Goal: Find specific page/section

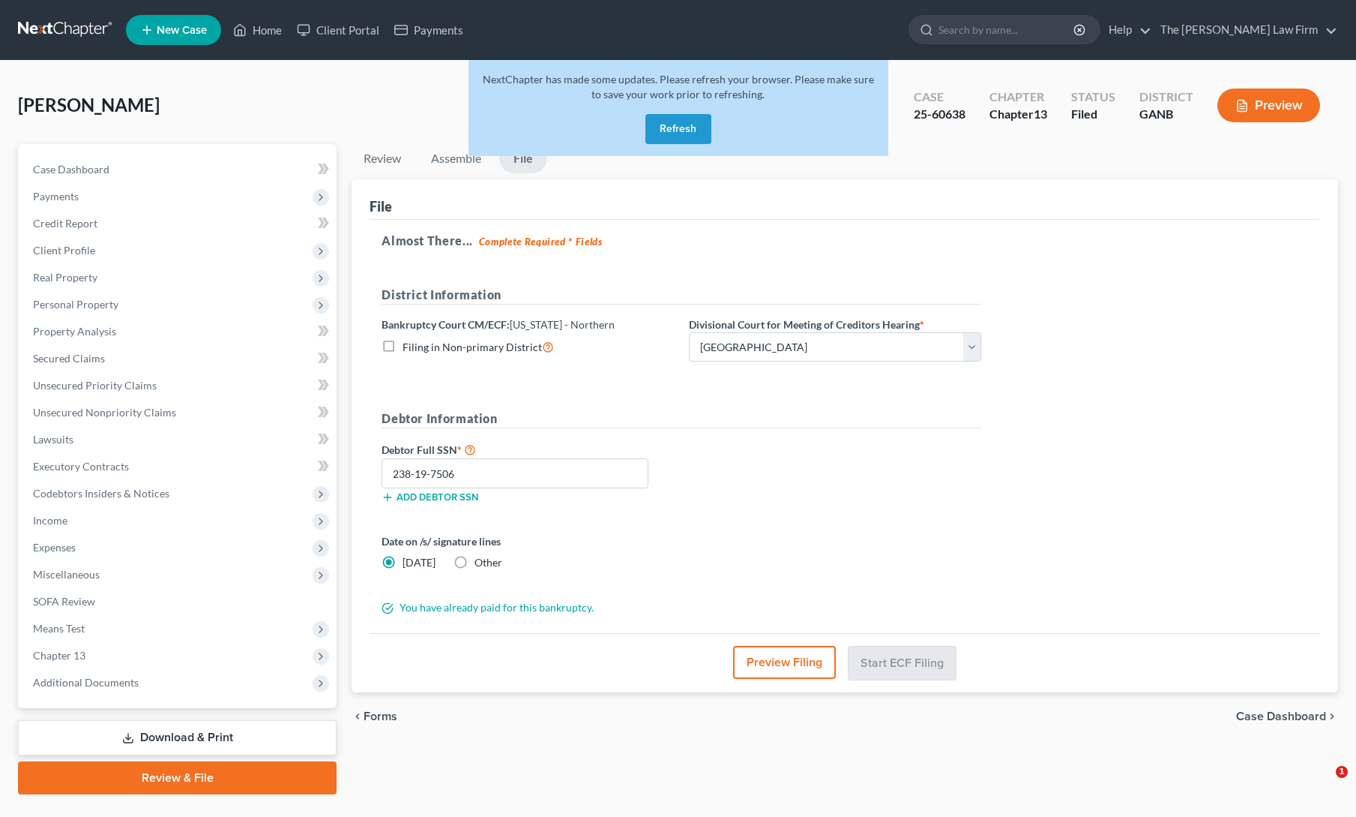
select select "0"
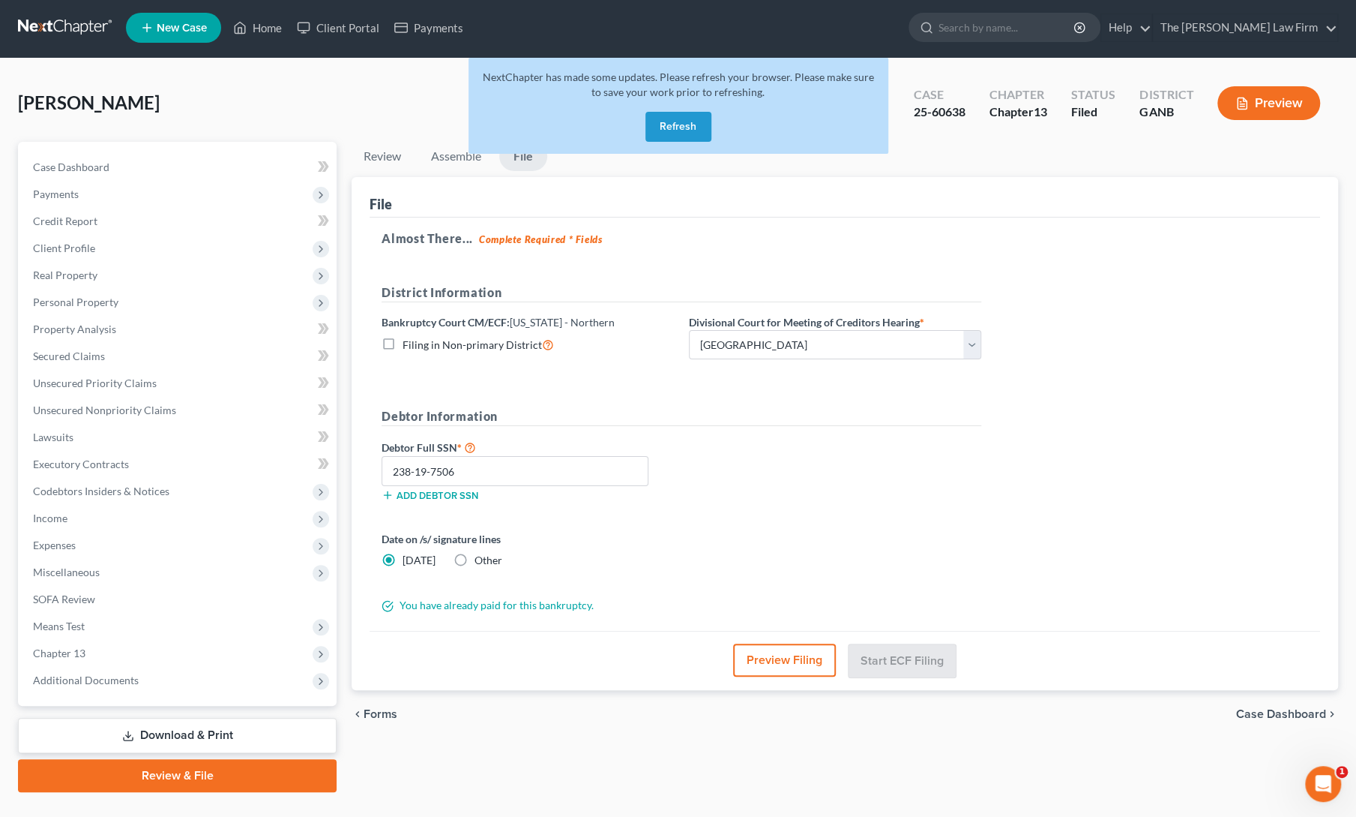
click at [686, 127] on button "Refresh" at bounding box center [679, 127] width 66 height 30
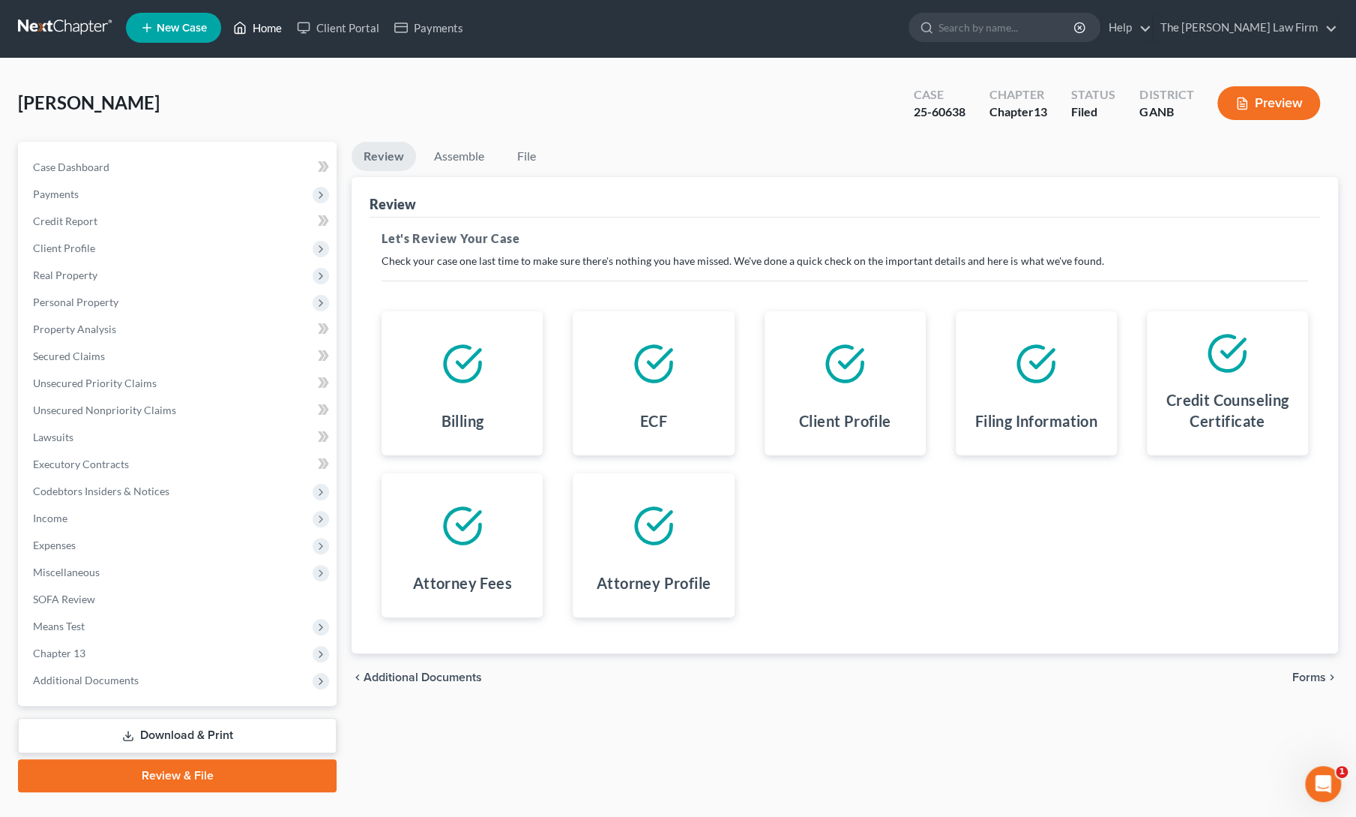
click at [274, 34] on link "Home" at bounding box center [258, 27] width 64 height 27
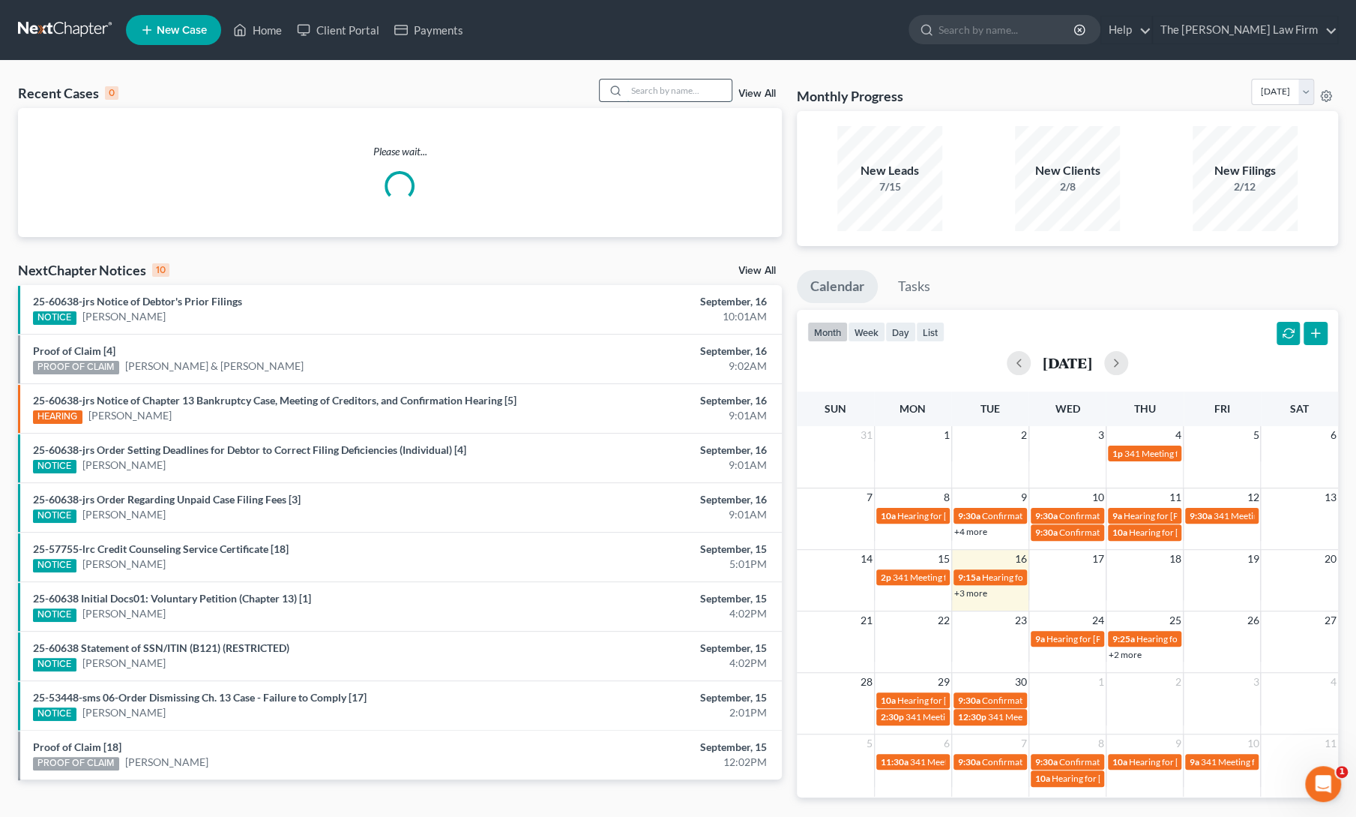
click at [661, 86] on input "search" at bounding box center [679, 90] width 105 height 22
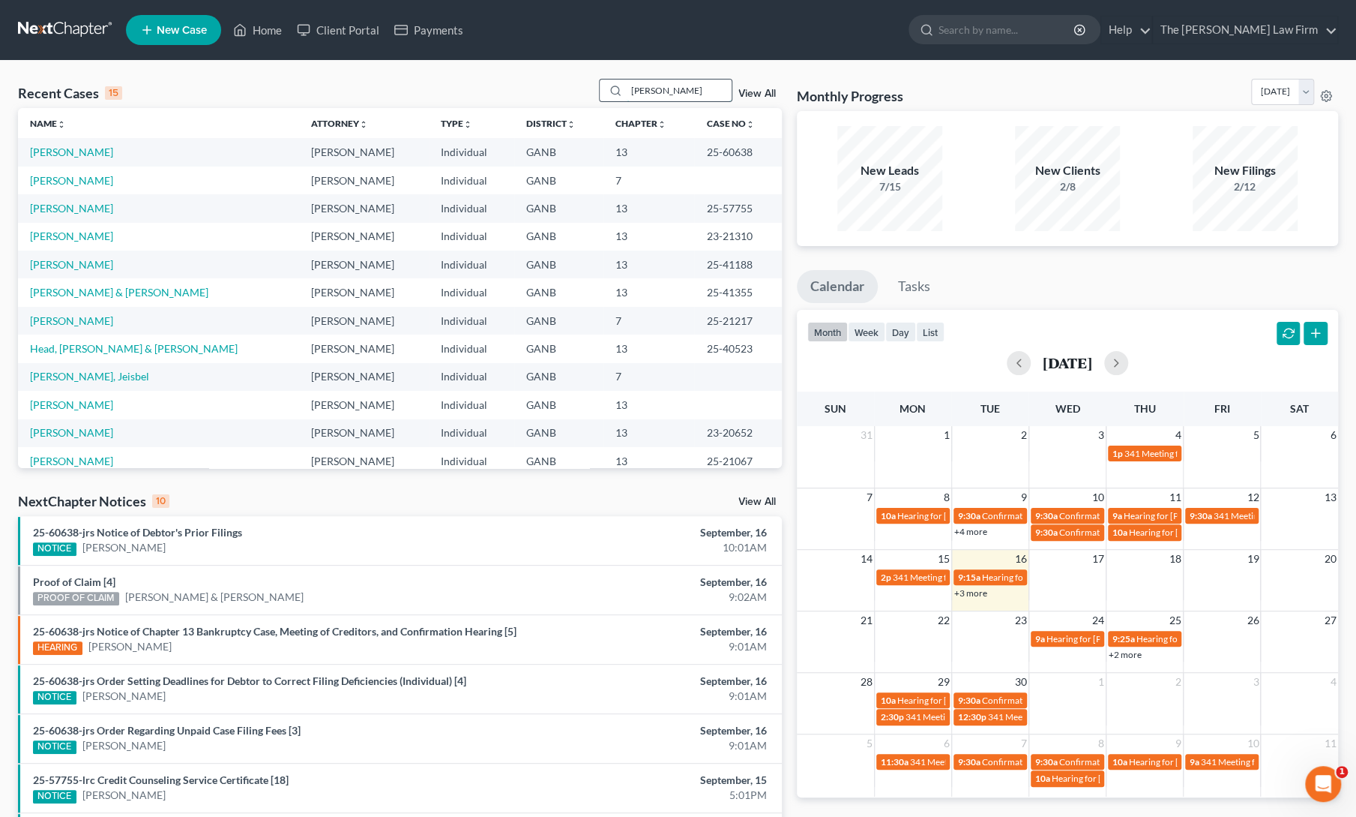
type input "parker"
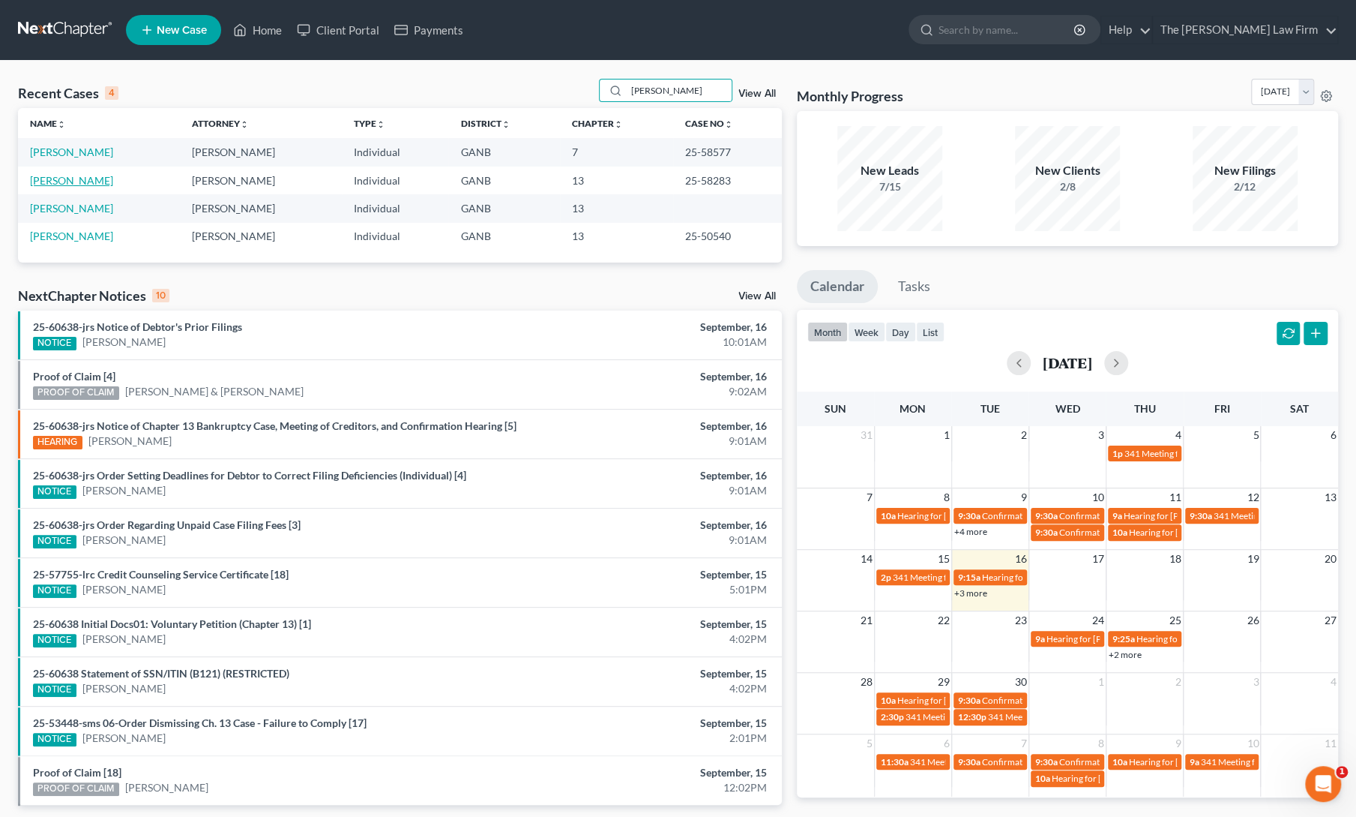
click at [90, 175] on link "Parker, Leatrice" at bounding box center [71, 180] width 83 height 13
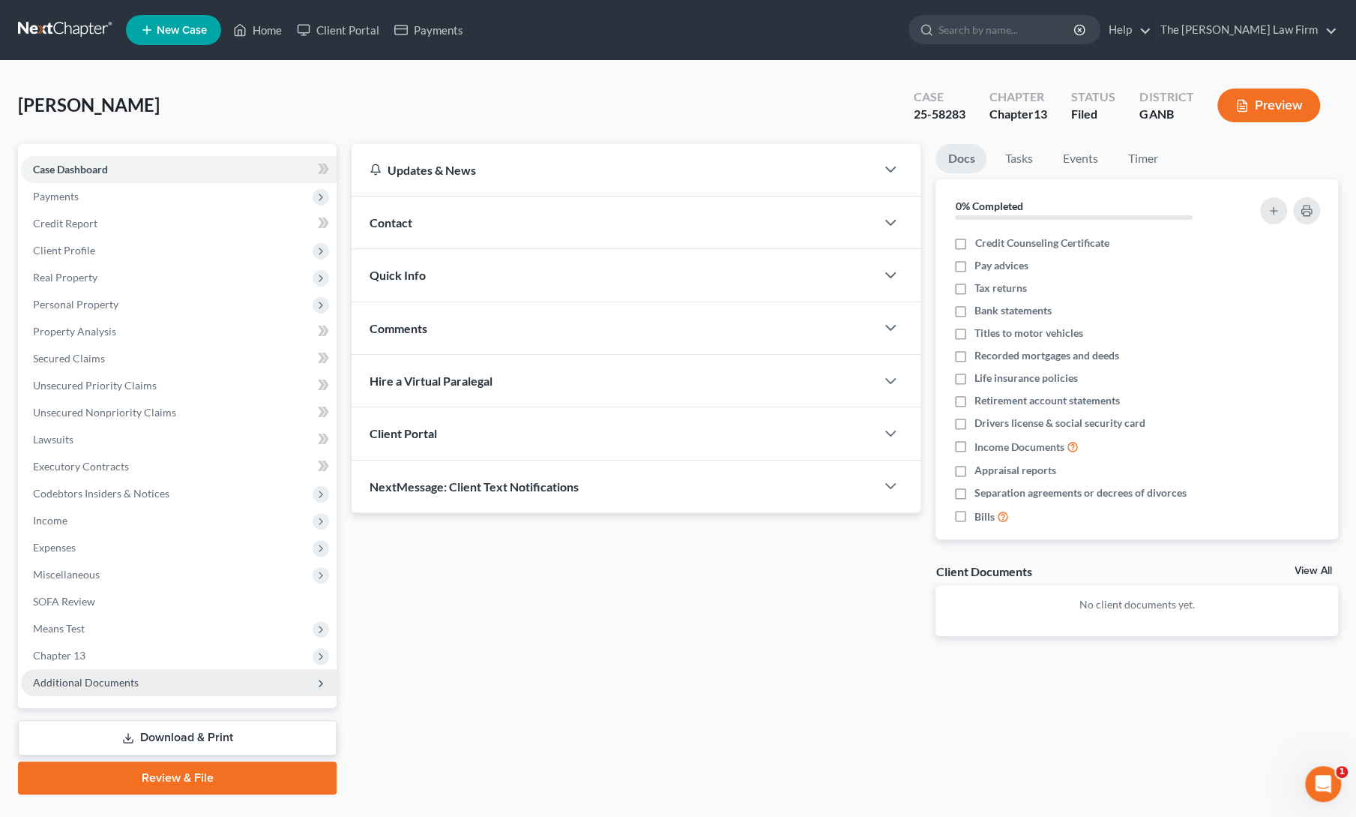
click at [100, 686] on span "Additional Documents" at bounding box center [86, 682] width 106 height 13
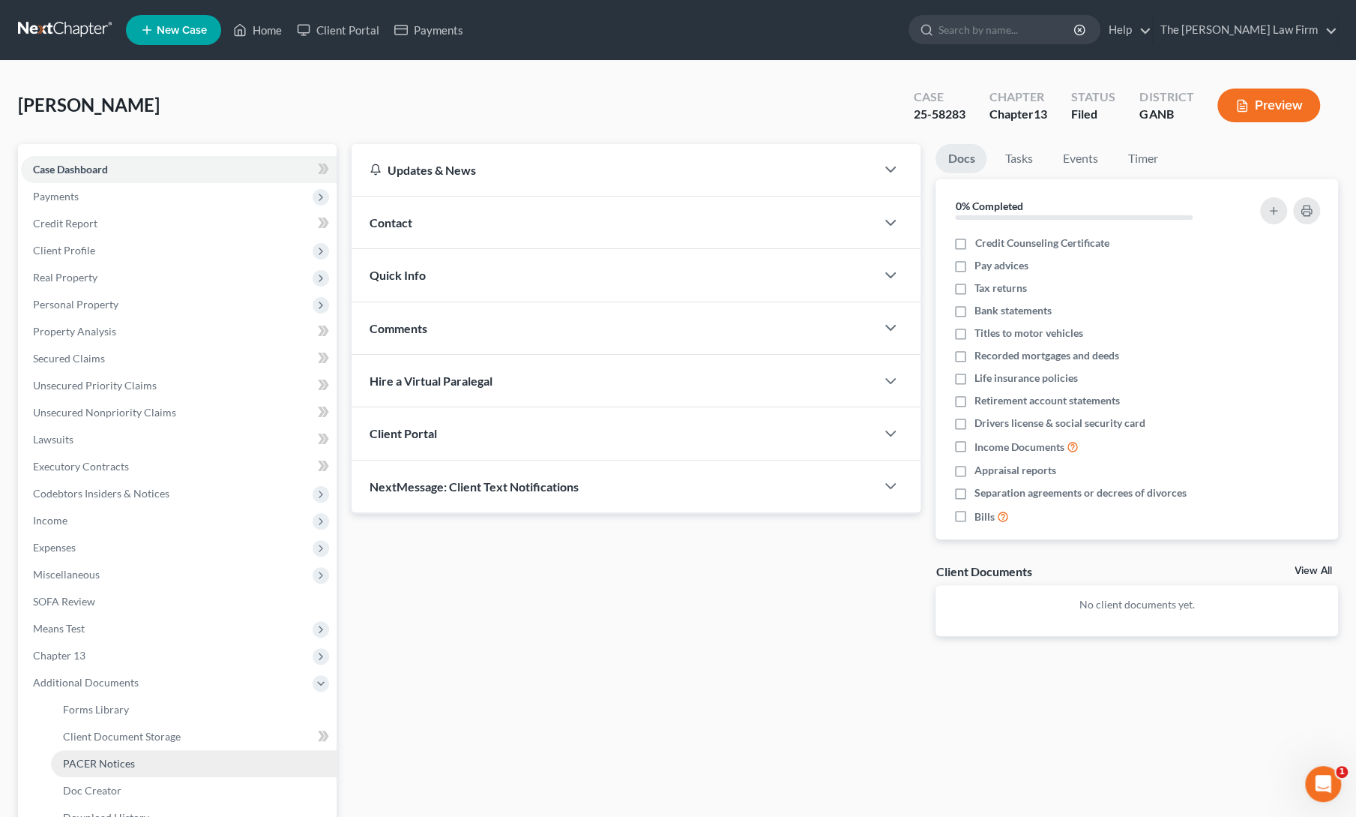
click at [100, 766] on span "PACER Notices" at bounding box center [99, 763] width 72 height 13
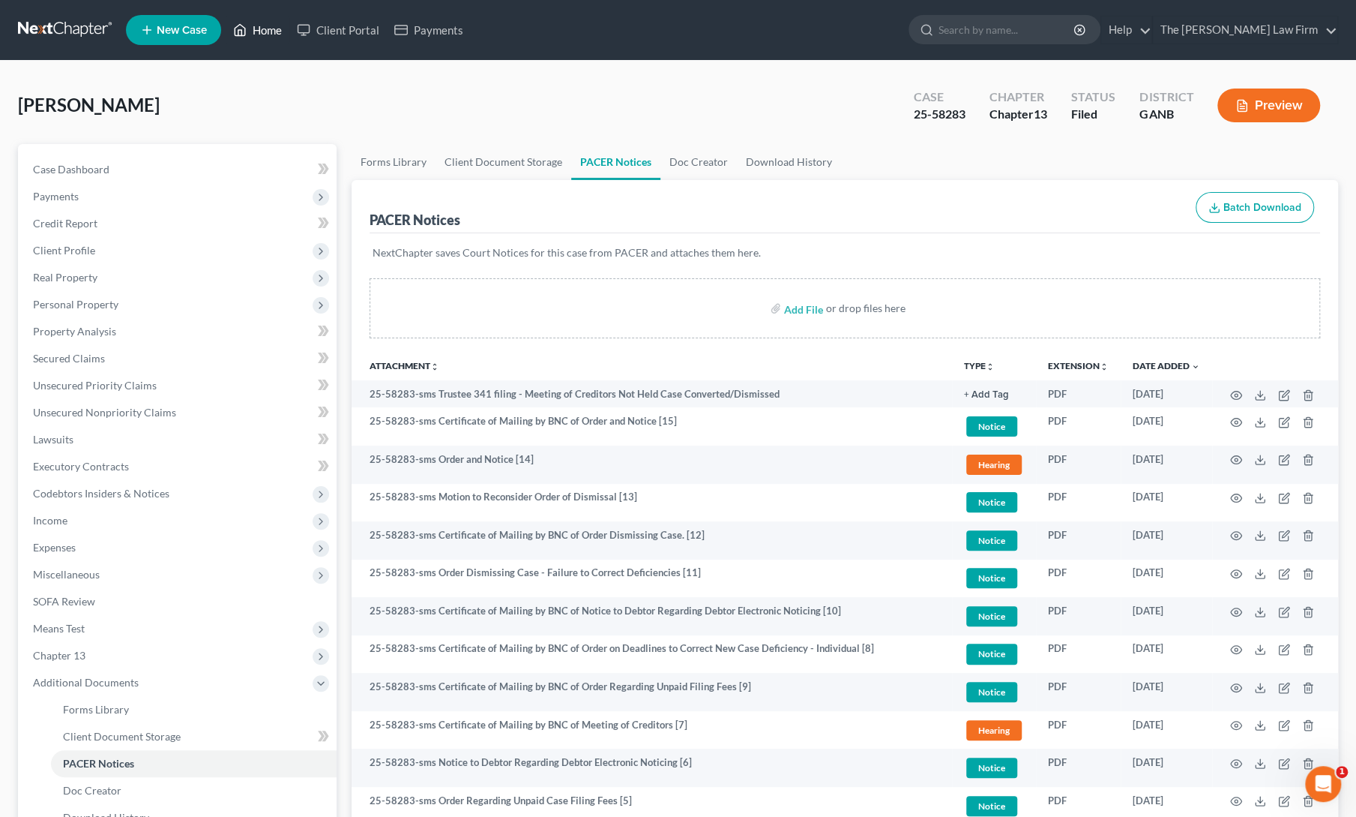
click at [258, 34] on link "Home" at bounding box center [258, 29] width 64 height 27
